Goal: Transaction & Acquisition: Purchase product/service

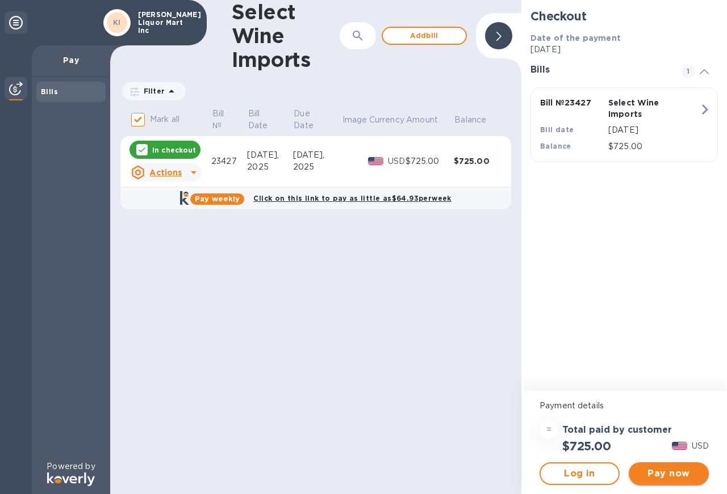
click at [668, 476] on span "Pay now" at bounding box center [669, 474] width 62 height 14
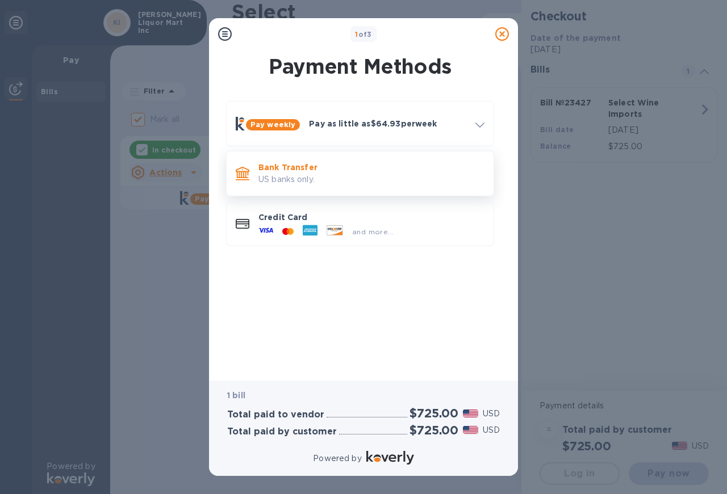
click at [288, 172] on p "Bank Transfer" at bounding box center [371, 167] width 226 height 11
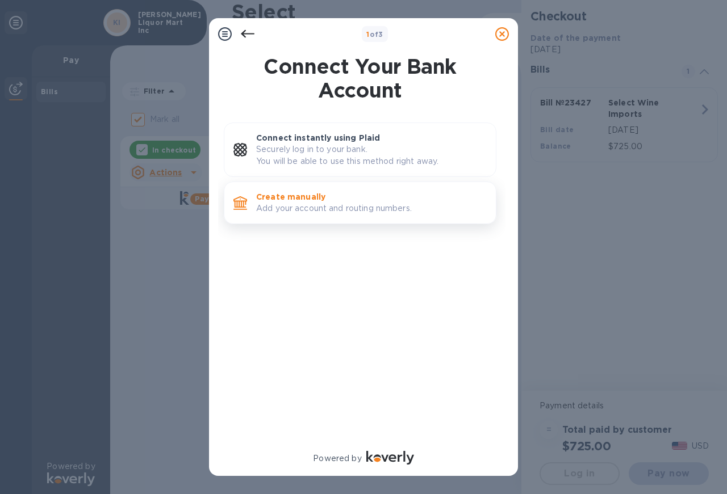
click at [302, 199] on p "Create manually" at bounding box center [371, 196] width 230 height 11
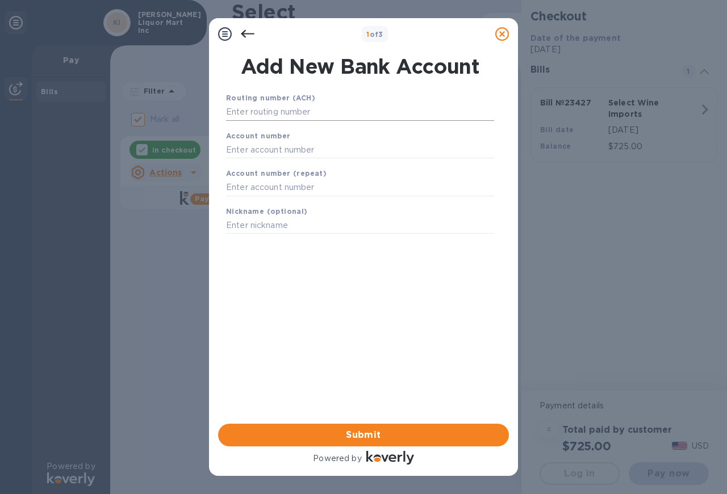
click at [270, 113] on input "text" at bounding box center [360, 112] width 268 height 17
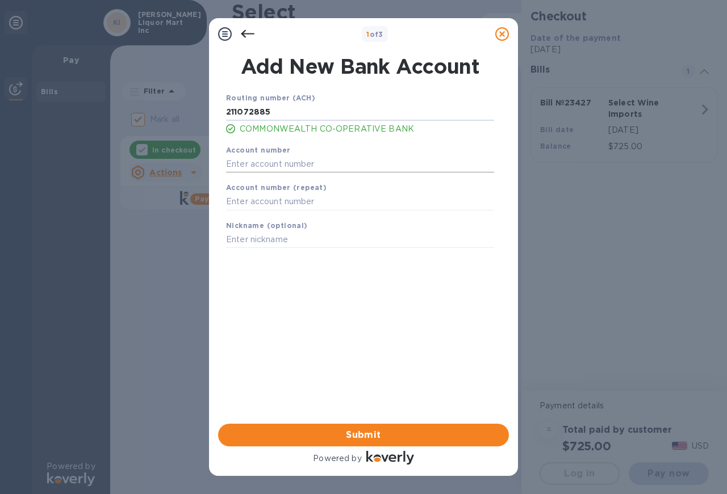
type input "211072885"
click at [272, 162] on input "text" at bounding box center [360, 164] width 268 height 17
type input "23405004"
click at [237, 199] on input "text" at bounding box center [360, 202] width 268 height 17
type input "23405004"
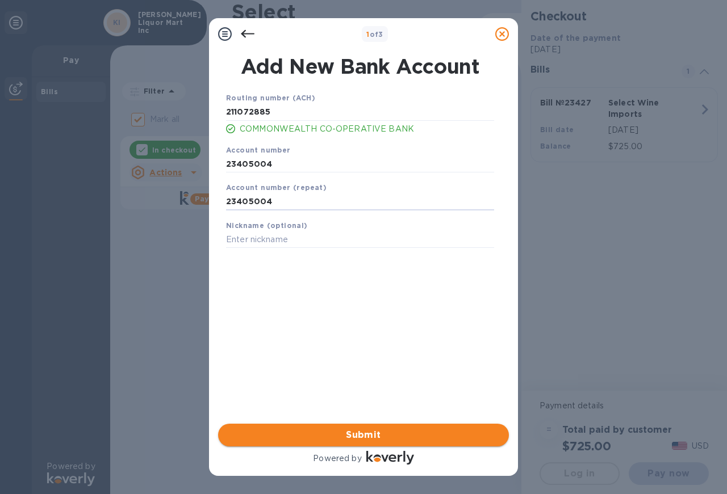
click at [353, 430] on span "Submit" at bounding box center [363, 436] width 272 height 14
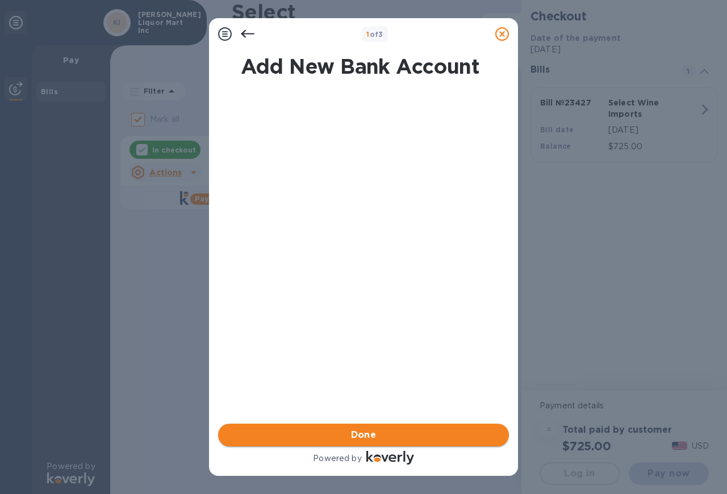
click at [351, 429] on span "Done" at bounding box center [364, 436] width 26 height 14
